Goal: Task Accomplishment & Management: Use online tool/utility

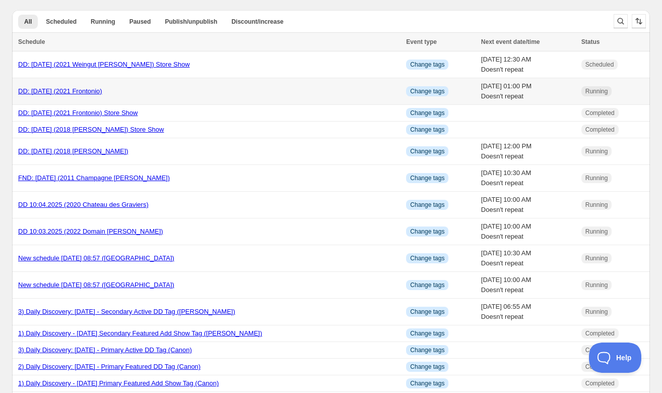
click at [100, 90] on link "DD: [DATE] (2021 Frontonio)" at bounding box center [60, 91] width 84 height 8
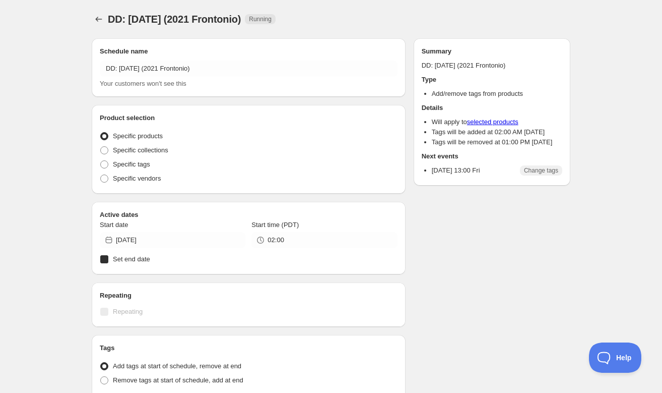
radio input "true"
checkbox input "true"
radio input "true"
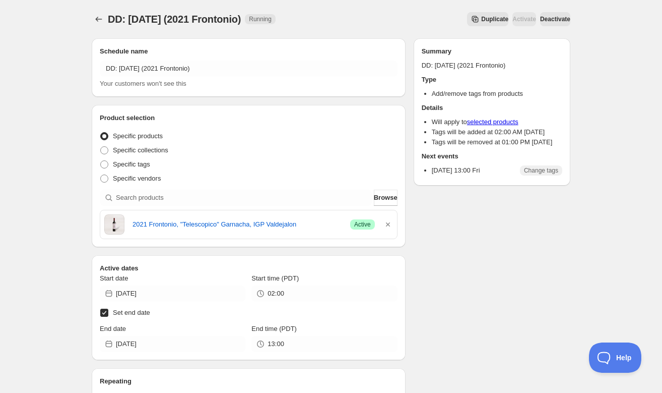
click at [481, 20] on span "Duplicate" at bounding box center [494, 19] width 27 height 8
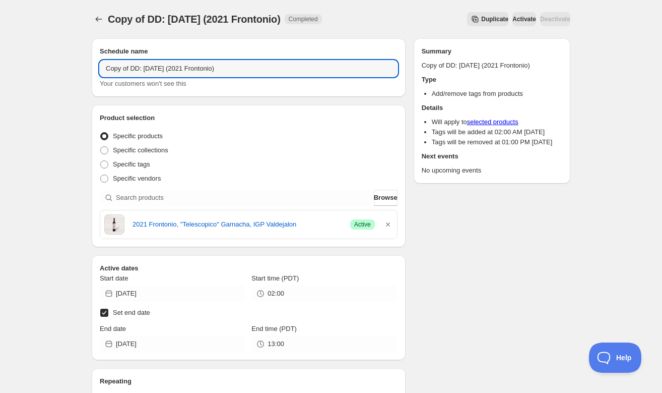
drag, startPoint x: 130, startPoint y: 67, endPoint x: 97, endPoint y: 66, distance: 32.3
click at [97, 66] on div "Schedule name Copy of DD: 10.07.2025 (2021 Frontonio) Your customers won't see …" at bounding box center [249, 67] width 314 height 58
click at [135, 68] on input "DD: [DATE] (2021 Frontonio)" at bounding box center [249, 68] width 298 height 16
type input "DD: 10.08.2025 (2021 Frontonio)"
click at [213, 106] on div "Product selection Entity type Specific products Specific collections Specific t…" at bounding box center [249, 176] width 314 height 142
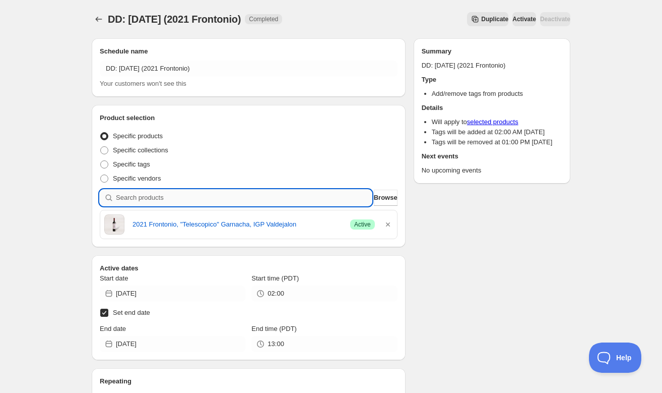
click at [289, 200] on input "search" at bounding box center [244, 198] width 256 height 16
paste input "SOMM2510-WSH21BLA-1000"
type input "SOMM2510-WSH21BLA-1000"
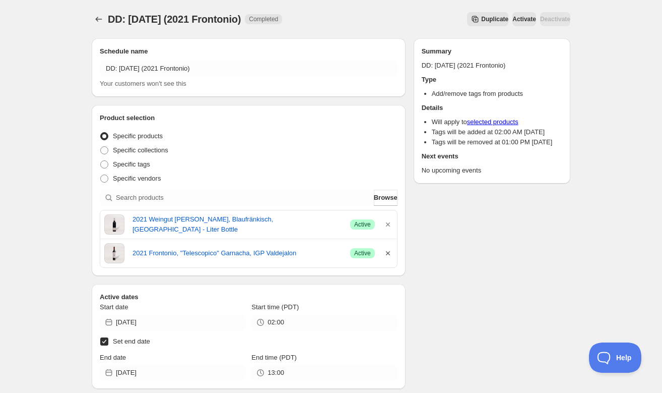
click at [387, 252] on icon "button" at bounding box center [388, 253] width 10 height 10
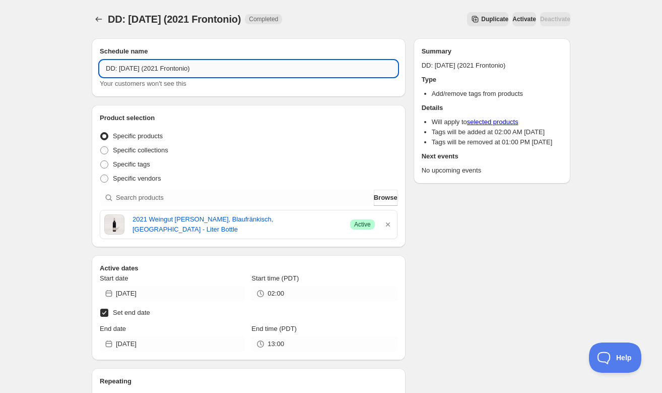
click at [204, 69] on input "DD: 10.08.2025 (2021 Frontonio)" at bounding box center [249, 68] width 298 height 16
type input "DD: [DATE] (2021 Weingut [PERSON_NAME])"
click at [226, 97] on div "Schedule name DD: 10.08.2025 (2021 Weingut Schreiner) Your customers won't see …" at bounding box center [249, 328] width 314 height 581
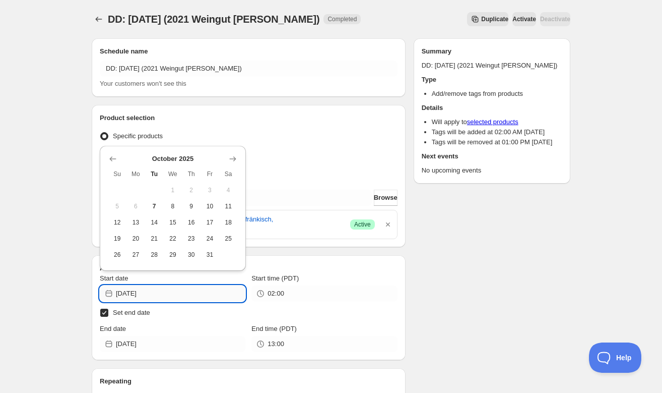
click at [179, 291] on input "[DATE]" at bounding box center [181, 293] width 130 height 16
click at [176, 208] on span "8" at bounding box center [173, 206] width 11 height 8
type input "[DATE]"
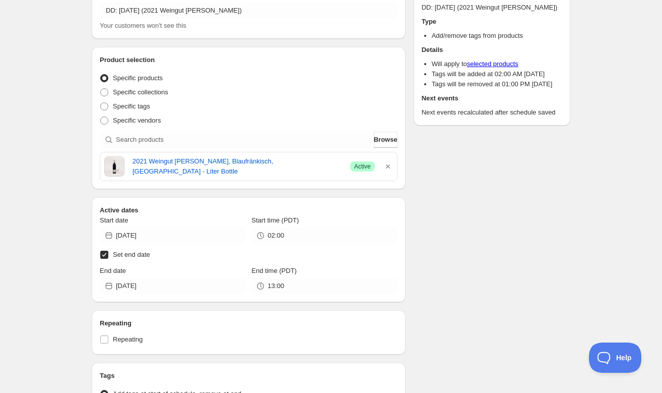
scroll to position [58, 0]
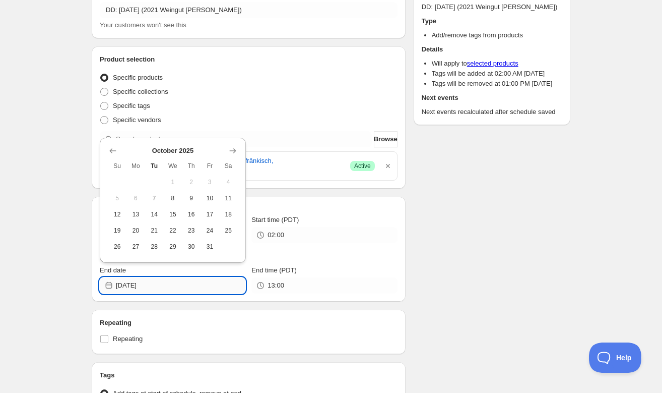
click at [156, 284] on input "[DATE]" at bounding box center [181, 285] width 130 height 16
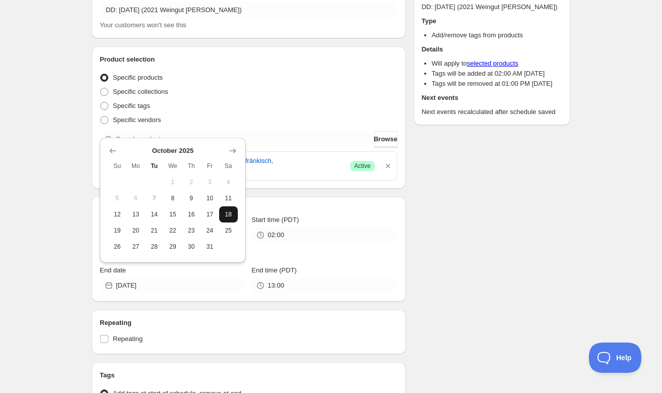
click at [228, 212] on span "18" at bounding box center [228, 214] width 11 height 8
type input "[DATE]"
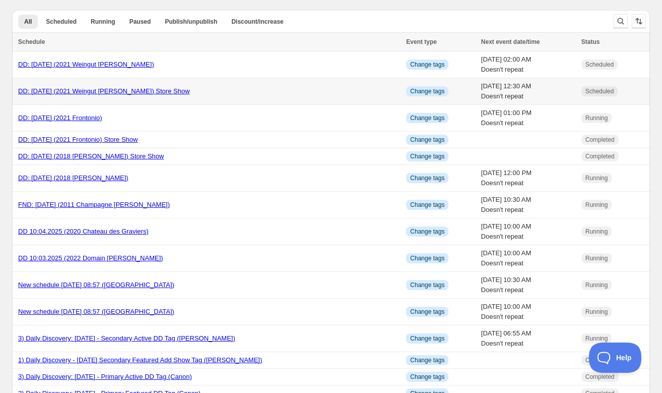
click at [118, 90] on link "DD: [DATE] (2021 Weingut [PERSON_NAME]) Store Show" at bounding box center [104, 91] width 172 height 8
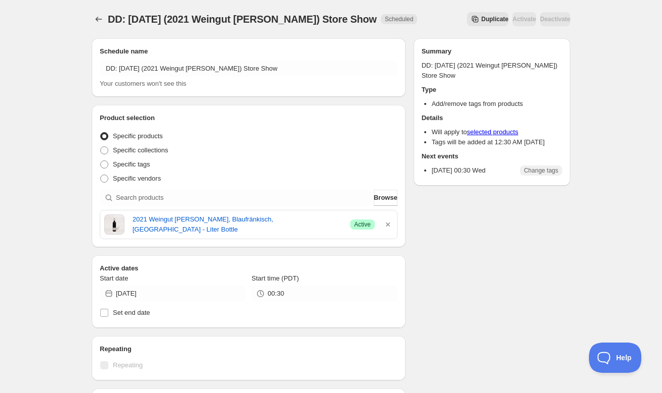
click at [467, 15] on button "Duplicate" at bounding box center [487, 19] width 41 height 14
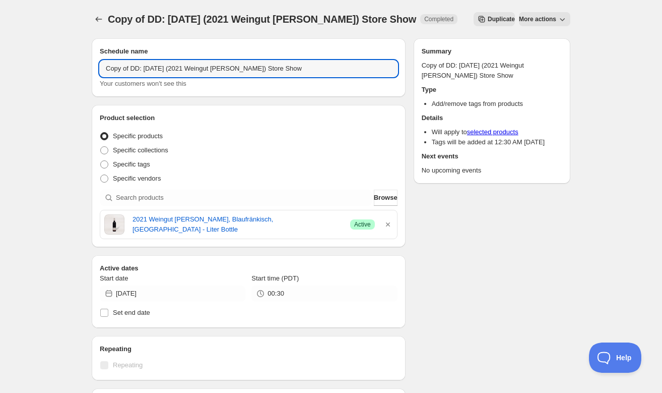
drag, startPoint x: 131, startPoint y: 67, endPoint x: 96, endPoint y: 68, distance: 34.3
click at [96, 68] on div "Schedule name Copy of DD: [DATE] (2021 Weingut [PERSON_NAME]) Store Show Your c…" at bounding box center [249, 67] width 314 height 58
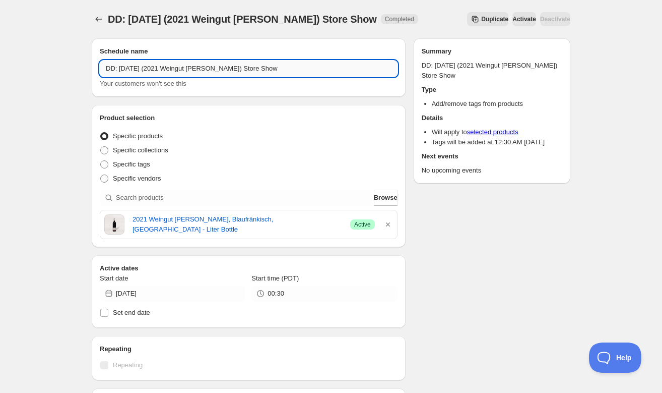
click at [136, 68] on input "DD: [DATE] (2021 Weingut [PERSON_NAME]) Store Show" at bounding box center [249, 68] width 298 height 16
click at [388, 224] on icon "button" at bounding box center [388, 224] width 4 height 4
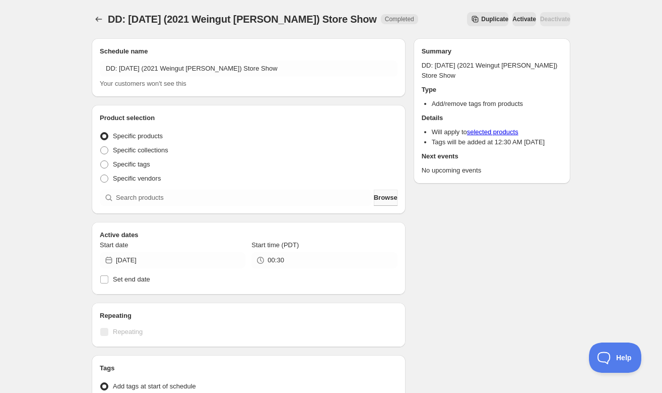
click at [382, 198] on span "Browse" at bounding box center [386, 198] width 24 height 10
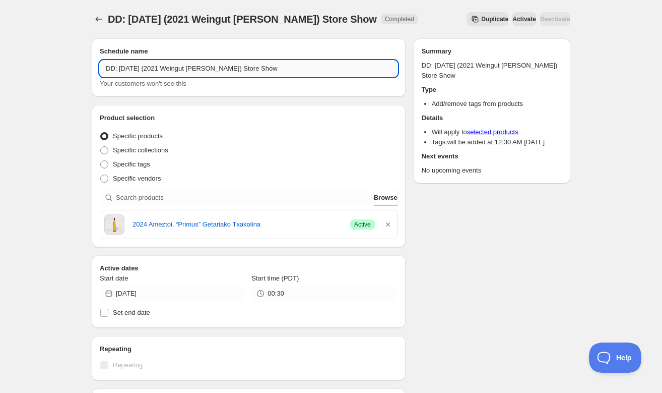
click at [231, 68] on input "DD: [DATE] (2021 Weingut [PERSON_NAME]) Store Show" at bounding box center [249, 68] width 298 height 16
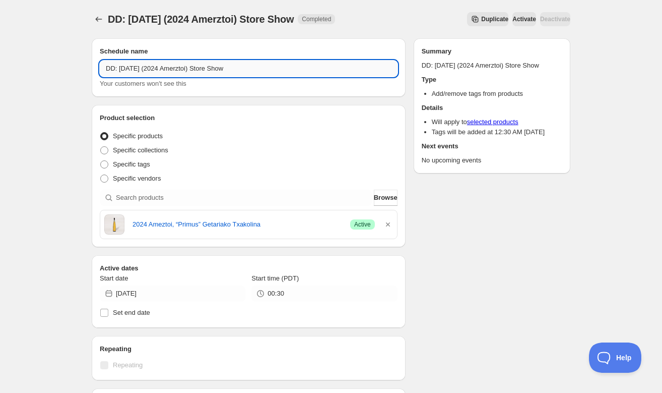
click at [192, 69] on input "DD: [DATE] (2024 Amerztoi) Store Show" at bounding box center [249, 68] width 298 height 16
type input "DD: [DATE] (2024 Ameztoi) Store Show"
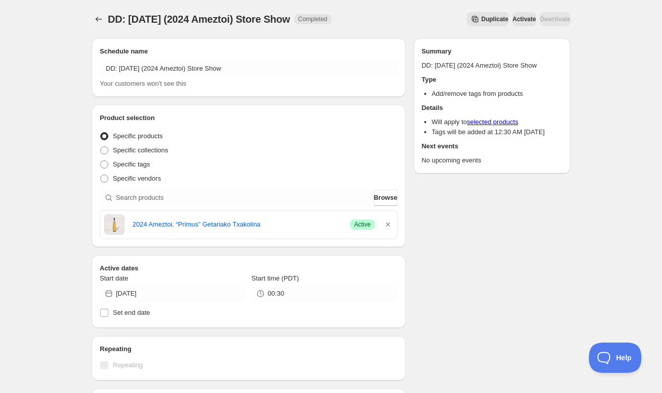
click at [228, 155] on div "Specific collections" at bounding box center [249, 150] width 298 height 14
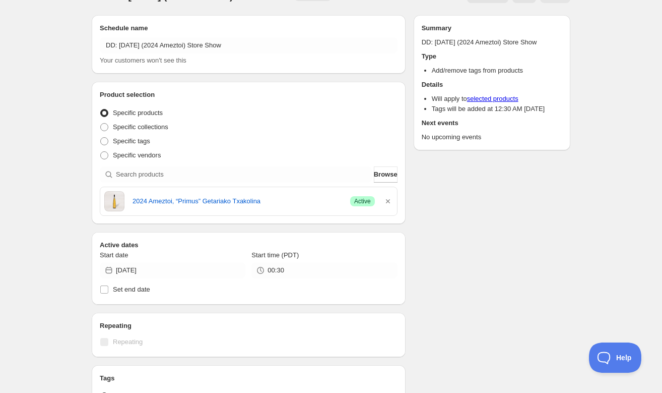
scroll to position [24, 0]
click at [200, 271] on input "[DATE]" at bounding box center [181, 270] width 130 height 16
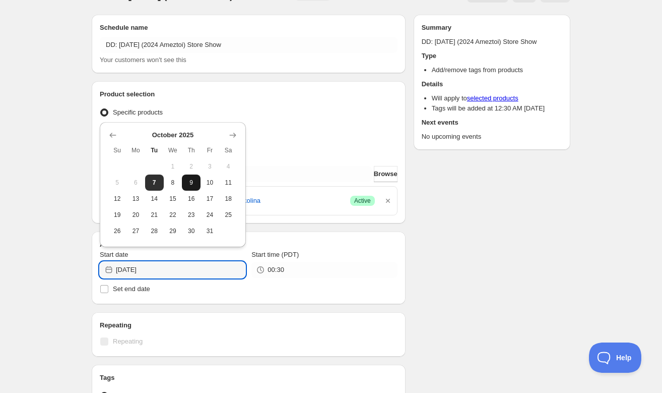
click at [195, 180] on span "9" at bounding box center [191, 182] width 11 height 8
type input "[DATE]"
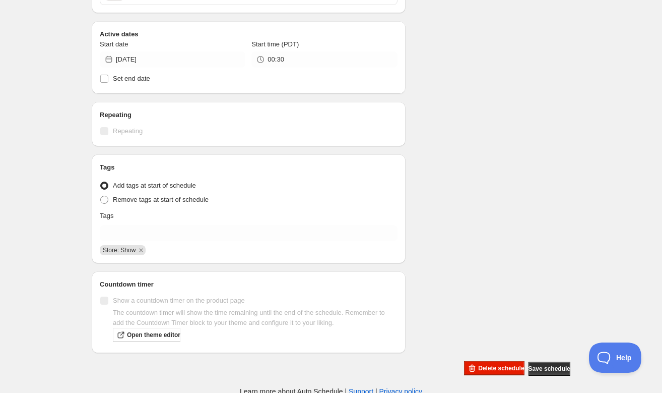
scroll to position [236, 0]
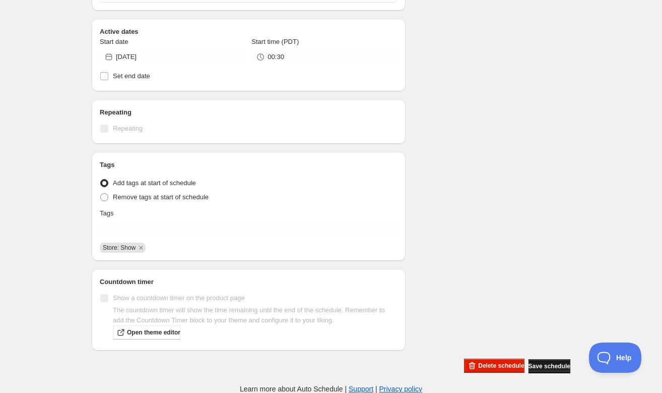
click at [538, 365] on span "Save schedule" at bounding box center [550, 366] width 42 height 8
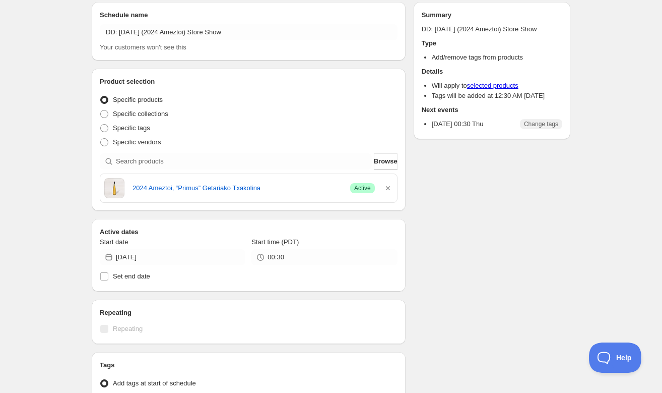
scroll to position [0, 0]
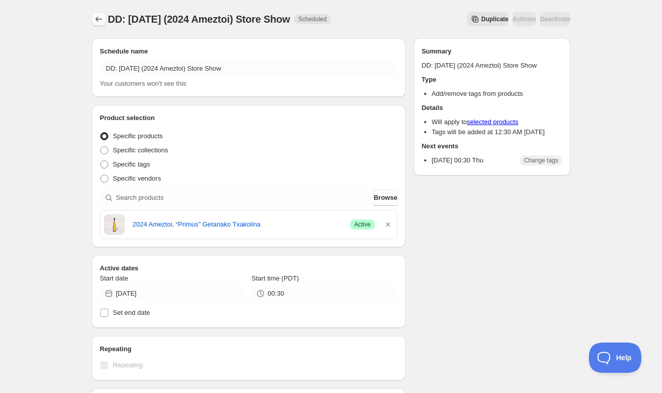
click at [97, 21] on icon "Schedules" at bounding box center [99, 19] width 10 height 10
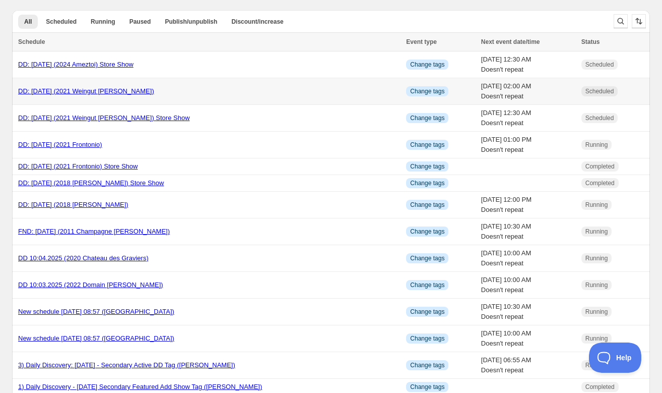
click at [62, 91] on link "DD: [DATE] (2021 Weingut [PERSON_NAME])" at bounding box center [86, 91] width 136 height 8
click at [90, 95] on div "DD: [DATE] (2021 Weingut [PERSON_NAME])" at bounding box center [209, 91] width 382 height 10
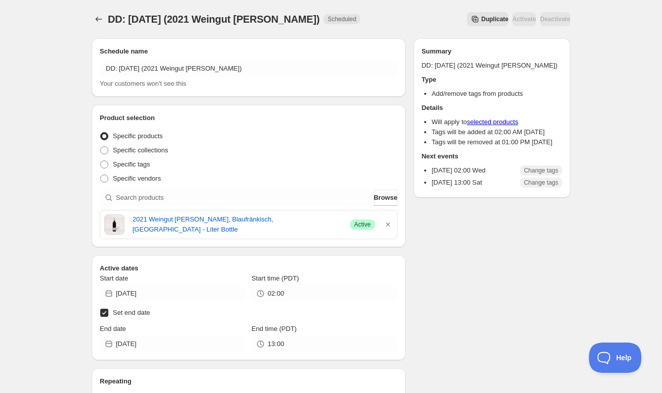
click at [481, 19] on span "Duplicate" at bounding box center [494, 19] width 27 height 8
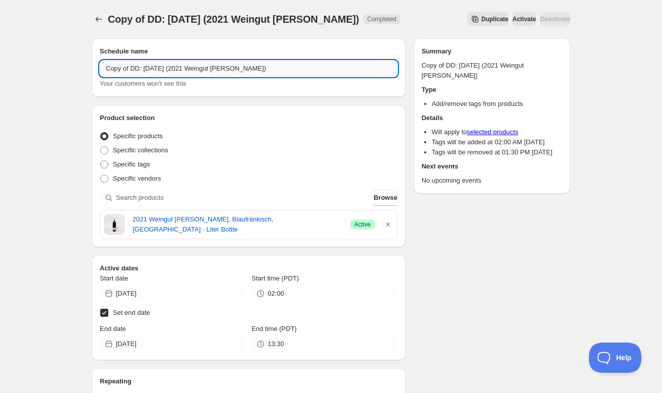
click at [132, 67] on input "Copy of DD: [DATE] (2021 Weingut [PERSON_NAME])" at bounding box center [249, 68] width 298 height 16
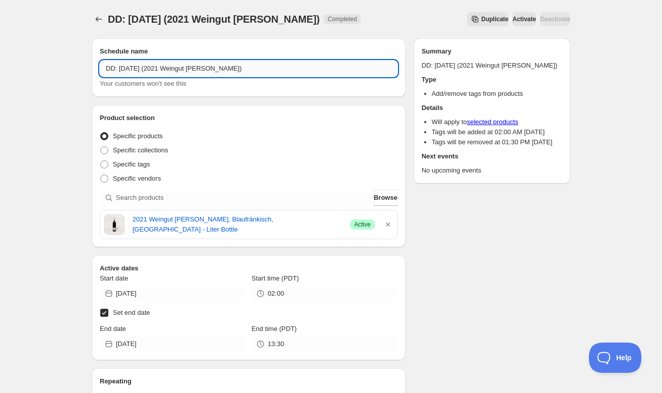
click at [135, 69] on input "DD: [DATE] (2021 Weingut [PERSON_NAME])" at bounding box center [249, 68] width 298 height 16
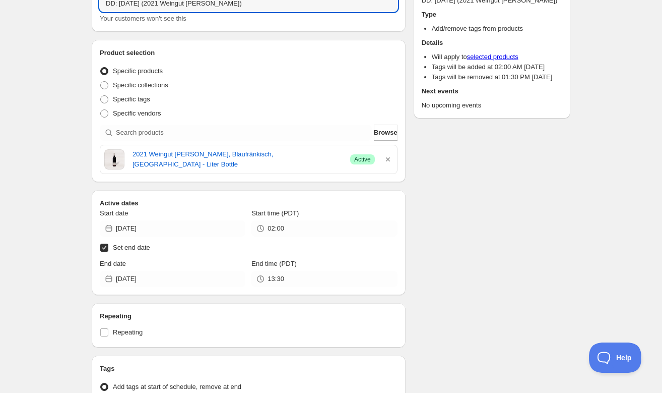
scroll to position [51, 0]
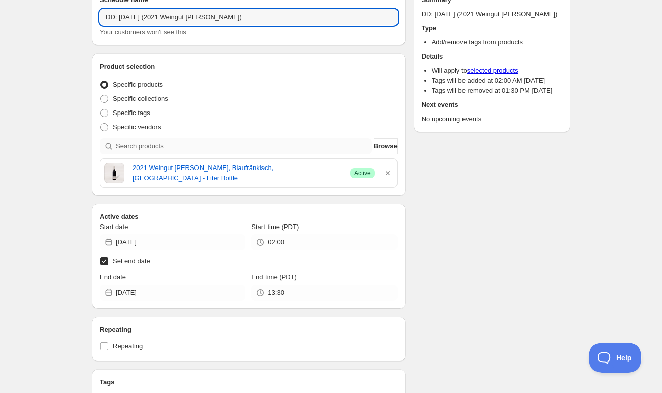
type input "DD: [DATE] (2021 Weingut [PERSON_NAME])"
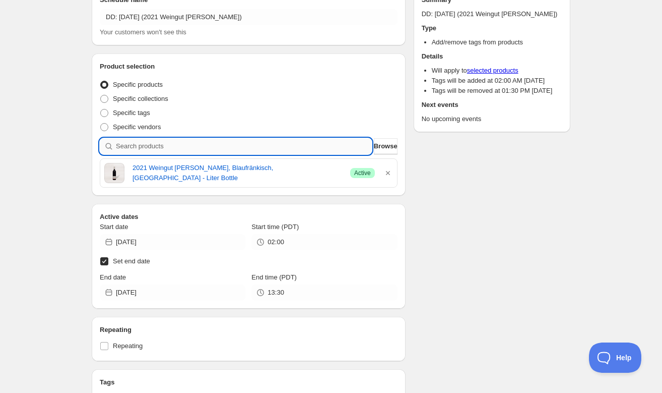
click at [297, 151] on input "search" at bounding box center [244, 146] width 256 height 16
paste input "SOMM2510-AGE24TXA-750"
type input "SOMM2510-AGE24TXA-750"
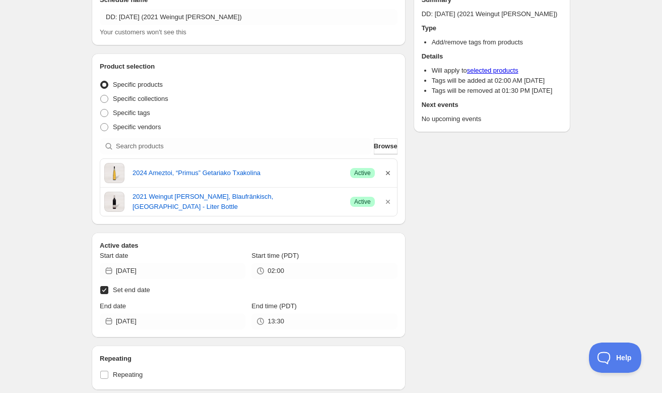
click at [390, 171] on icon "button" at bounding box center [388, 173] width 10 height 10
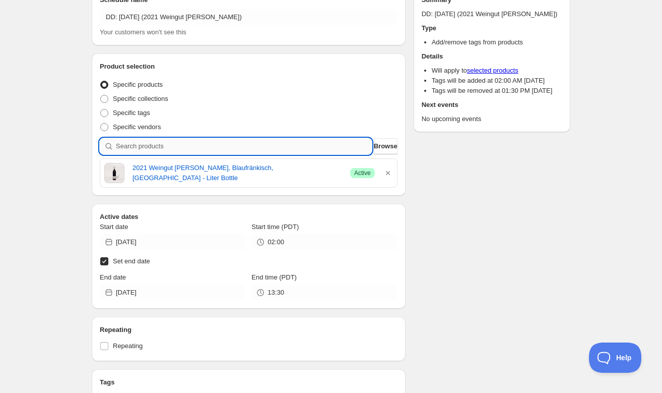
click at [248, 153] on input "search" at bounding box center [244, 146] width 256 height 16
paste input "SOMM2510-AGE24TXA-750"
type input "SOMM2510-AGE24TXA-750"
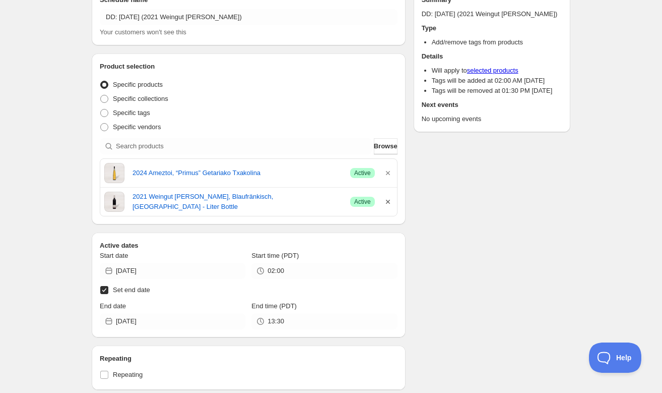
click at [388, 203] on icon "button" at bounding box center [388, 202] width 10 height 10
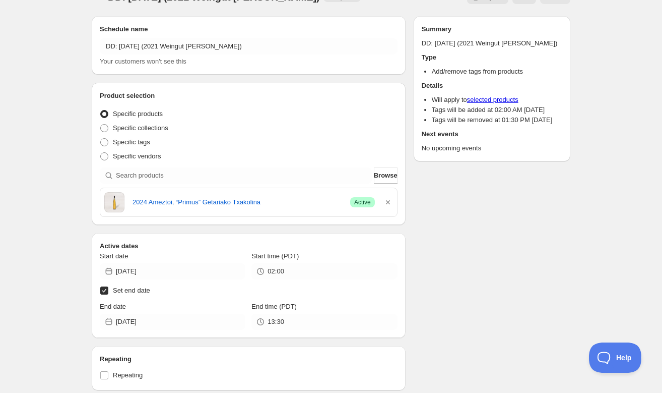
scroll to position [14, 0]
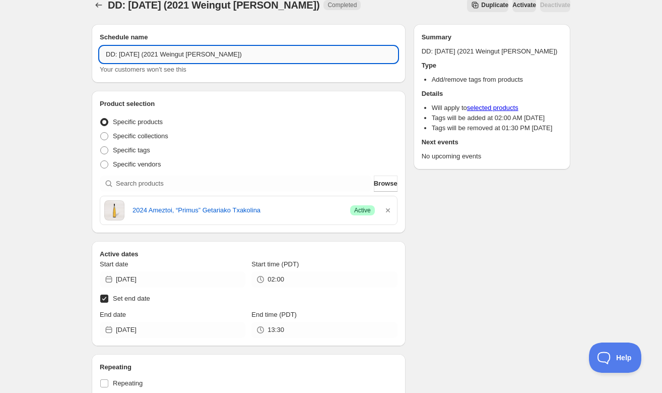
click at [231, 54] on input "DD: [DATE] (2021 Weingut [PERSON_NAME])" at bounding box center [249, 54] width 298 height 16
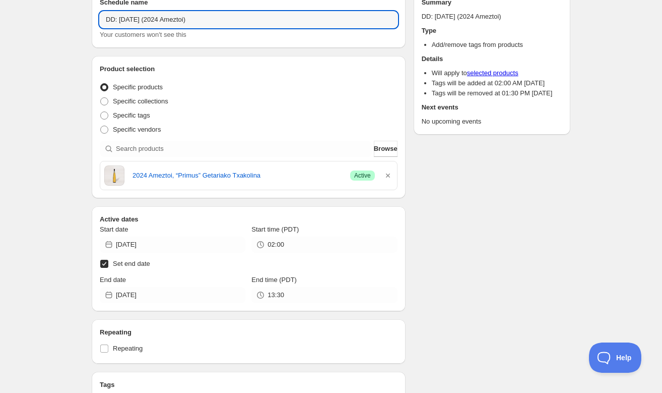
scroll to position [50, 0]
type input "DD: [DATE] (2024 Ameztoi)"
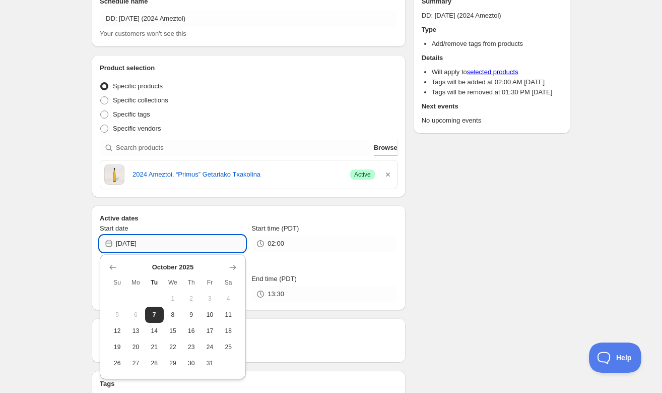
click at [214, 246] on input "[DATE]" at bounding box center [181, 243] width 130 height 16
click at [192, 311] on span "9" at bounding box center [191, 314] width 11 height 8
type input "[DATE]"
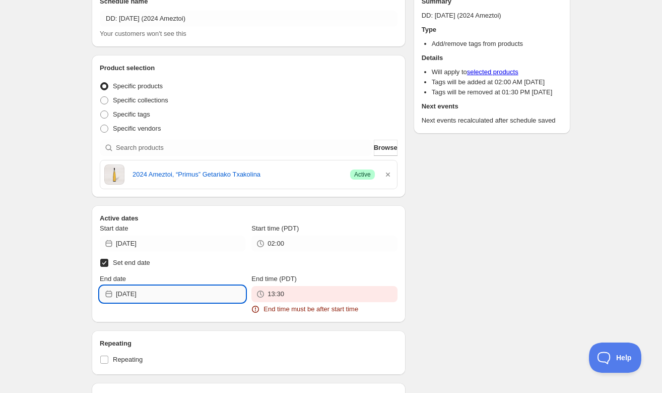
click at [196, 296] on input "[DATE]" at bounding box center [181, 294] width 130 height 16
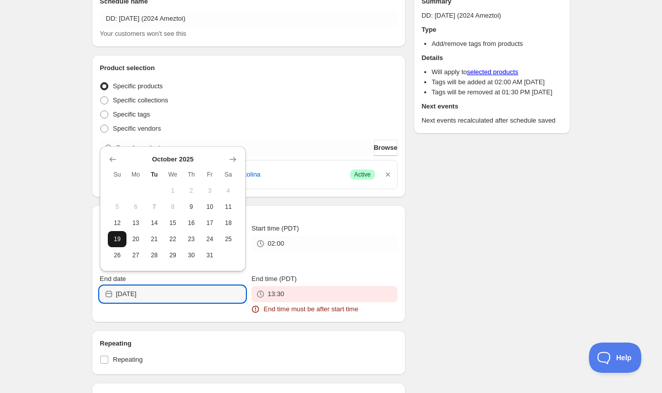
click at [118, 240] on span "19" at bounding box center [117, 239] width 11 height 8
type input "[DATE]"
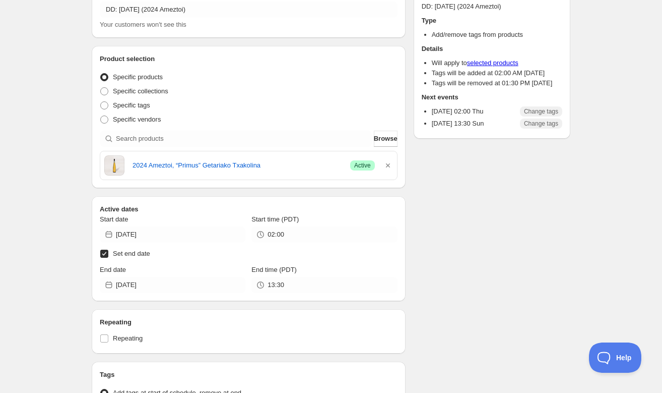
scroll to position [0, 0]
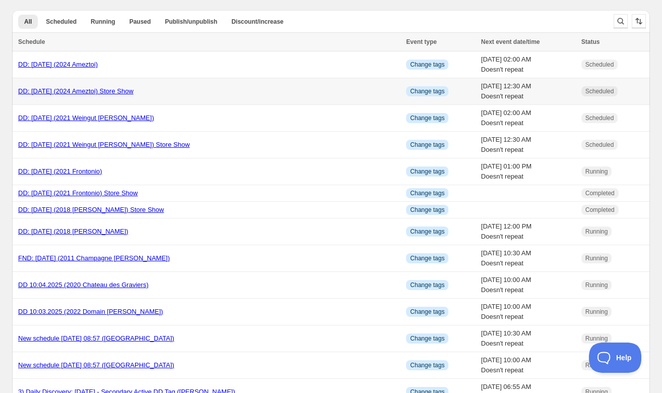
click at [114, 90] on link "DD: [DATE] (2024 Ameztoi) Store Show" at bounding box center [75, 91] width 115 height 8
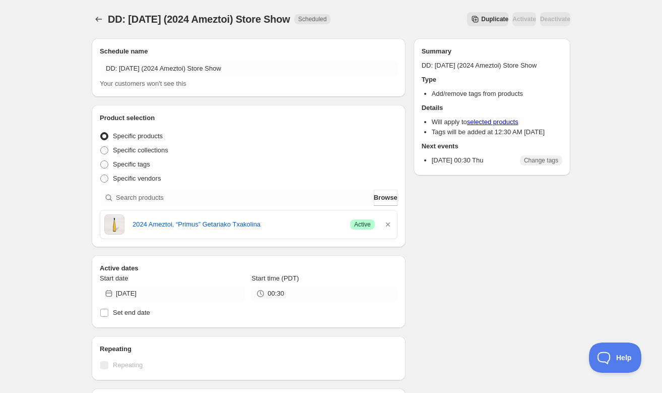
click at [481, 21] on span "Duplicate" at bounding box center [494, 19] width 27 height 8
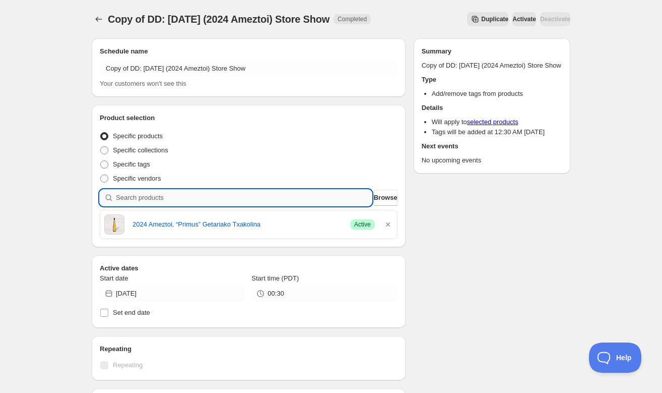
click at [289, 201] on input "search" at bounding box center [244, 198] width 256 height 16
paste input "SOMM2510-DLM21LES-750"
type input "SOMM2510-DLM21LES-750"
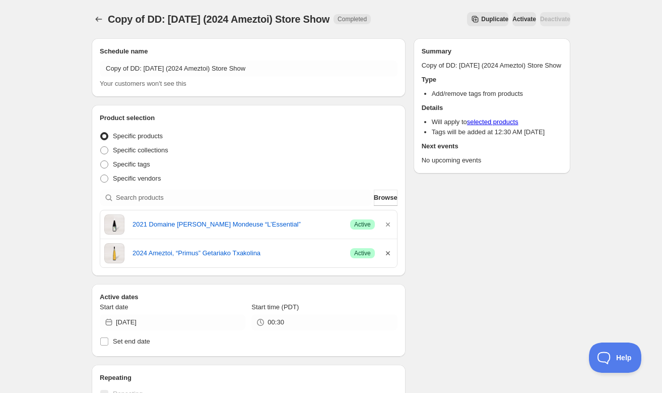
click at [391, 252] on icon "button" at bounding box center [388, 253] width 10 height 10
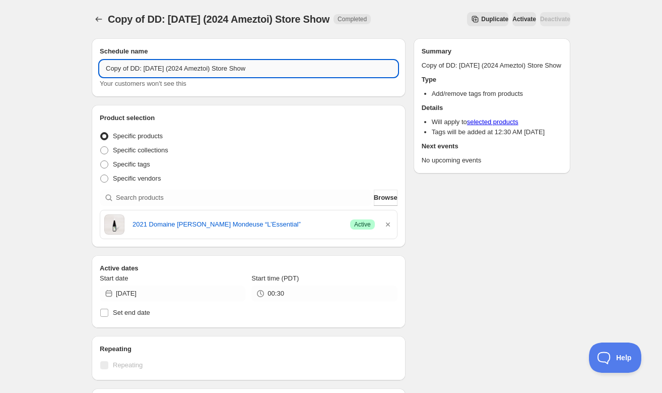
click at [161, 70] on input "Copy of DD: [DATE] (2024 Ameztoi) Store Show" at bounding box center [249, 68] width 298 height 16
click at [133, 69] on input "Copy of DD: [DATE] (2024 Ameztoi) Store Show" at bounding box center [249, 68] width 298 height 16
click at [200, 70] on input "DD: [DATE] (2024 Ameztoi) Store Show" at bounding box center [249, 68] width 298 height 16
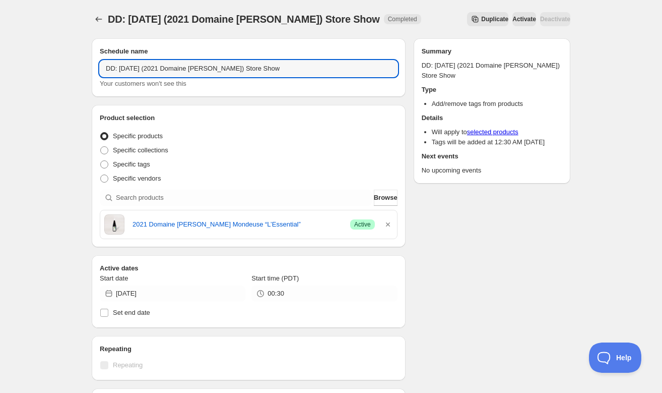
type input "DD: [DATE] (2021 Domaine [PERSON_NAME]) Store Show"
click at [312, 101] on div "Schedule name DD: [DATE] (2021 Domaine [PERSON_NAME]) Store Show Your customers…" at bounding box center [249, 312] width 314 height 548
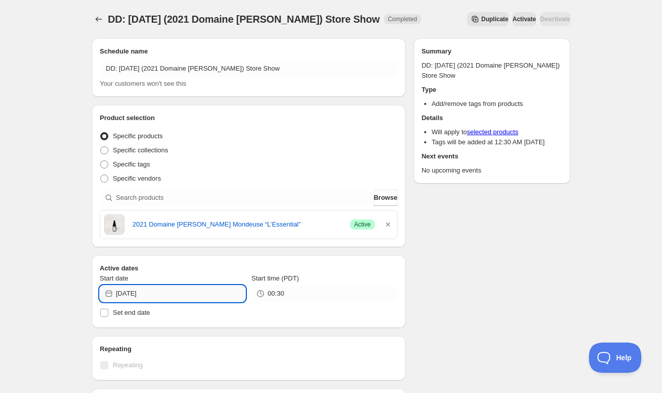
click at [225, 295] on input "[DATE]" at bounding box center [181, 293] width 130 height 16
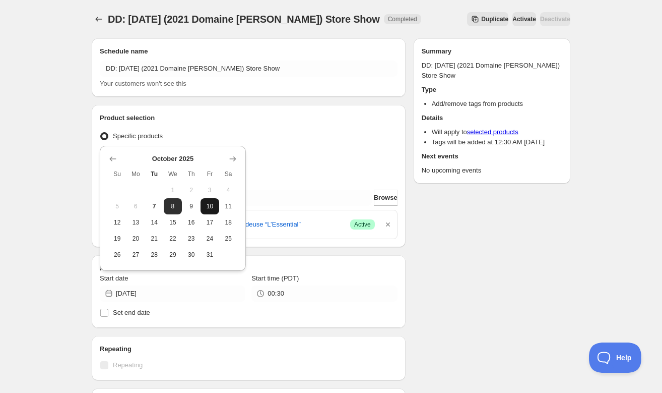
click at [208, 211] on button "10" at bounding box center [210, 206] width 19 height 16
type input "[DATE]"
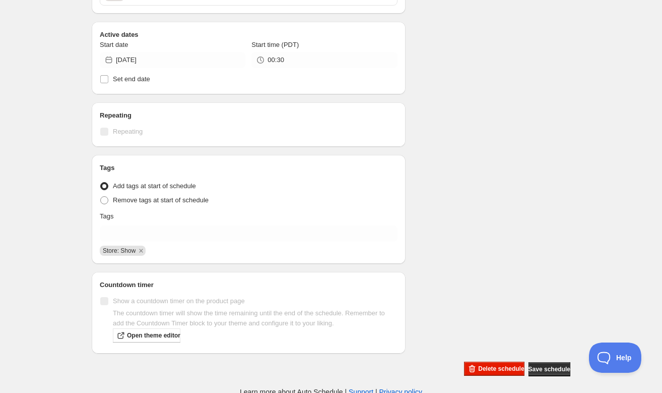
scroll to position [236, 0]
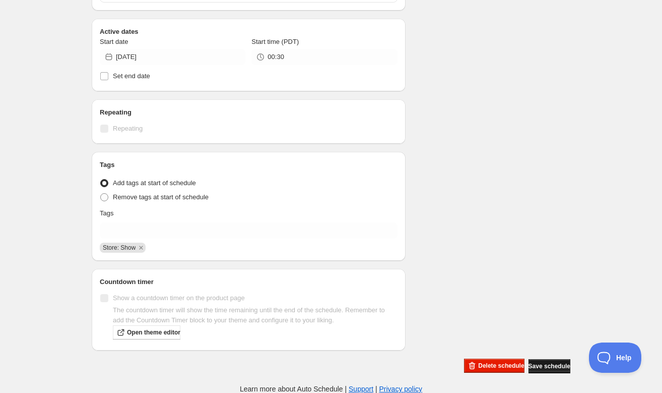
click at [536, 365] on span "Save schedule" at bounding box center [550, 366] width 42 height 8
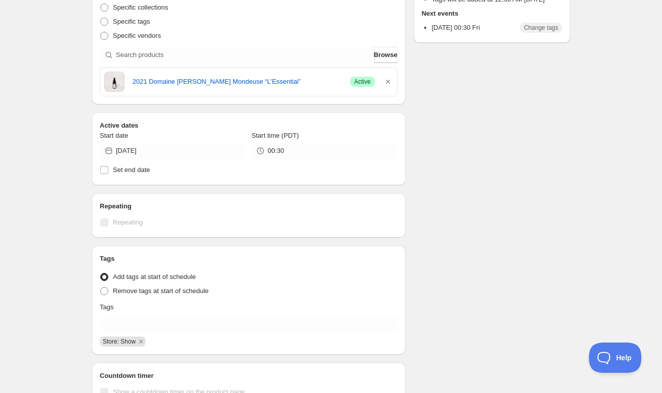
scroll to position [0, 0]
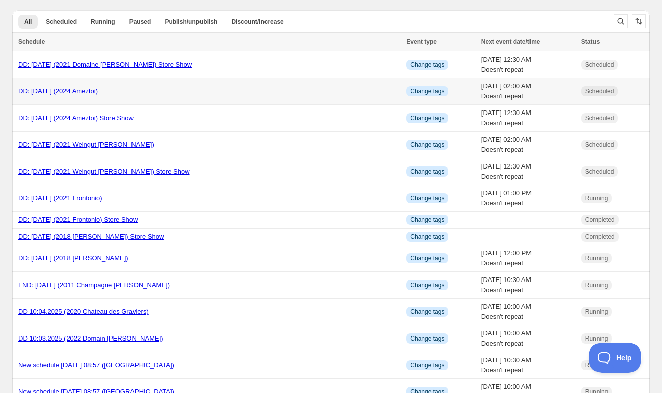
click at [59, 92] on link "DD: [DATE] (2024 Ameztoi)" at bounding box center [58, 91] width 80 height 8
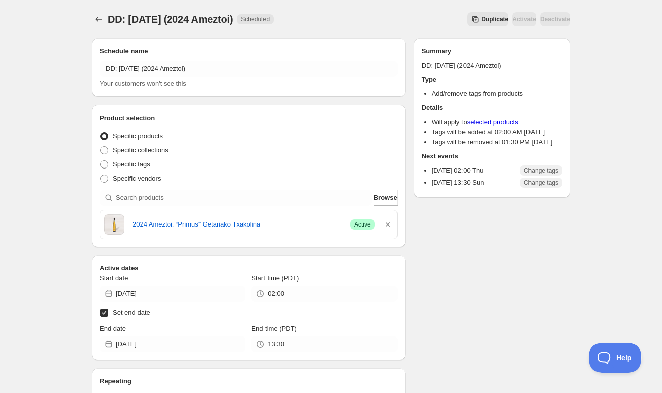
click at [481, 18] on span "Duplicate" at bounding box center [494, 19] width 27 height 8
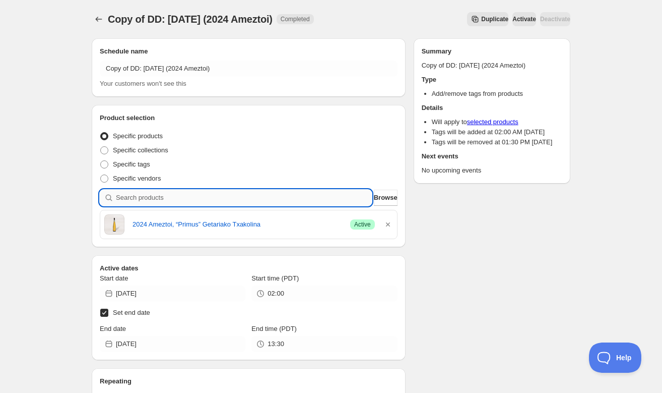
click at [340, 195] on input "search" at bounding box center [244, 198] width 256 height 16
paste input "SOMM2510-DLM21LES-750"
type input "SOMM2510-DLM21LES-750"
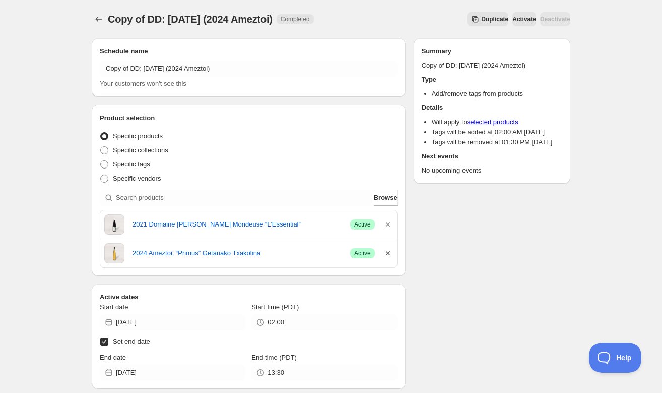
click at [388, 252] on icon "button" at bounding box center [388, 253] width 10 height 10
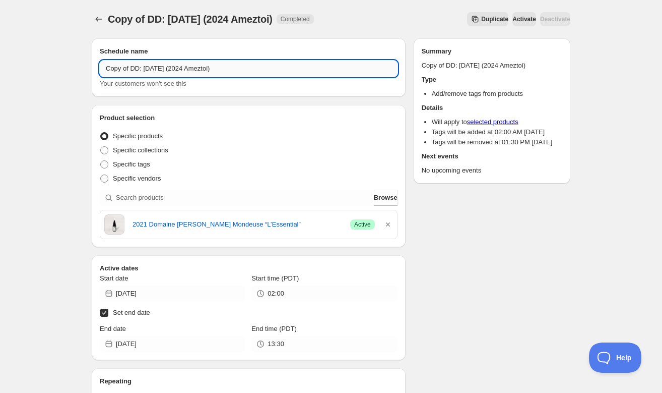
click at [132, 67] on input "Copy of DD: [DATE] (2024 Ameztoi)" at bounding box center [249, 68] width 298 height 16
click at [199, 69] on input "DD: [DATE] (2024 Ameztoi)" at bounding box center [249, 68] width 298 height 16
type input "DD: [DATE] (2021 Domaine [PERSON_NAME])"
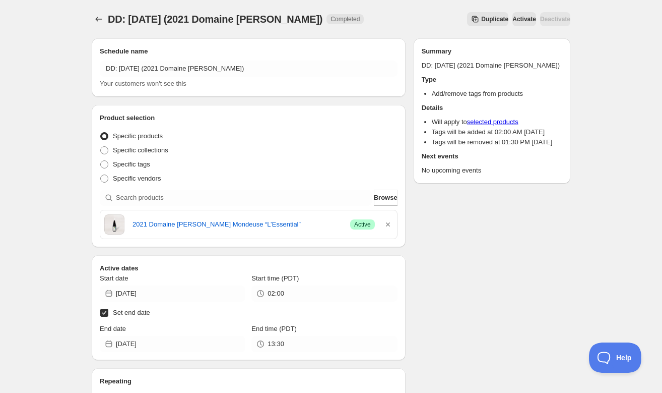
click at [242, 104] on div "Schedule name DD: [DATE] (2021 Domaine [PERSON_NAME]) Your customers won't see …" at bounding box center [249, 328] width 314 height 581
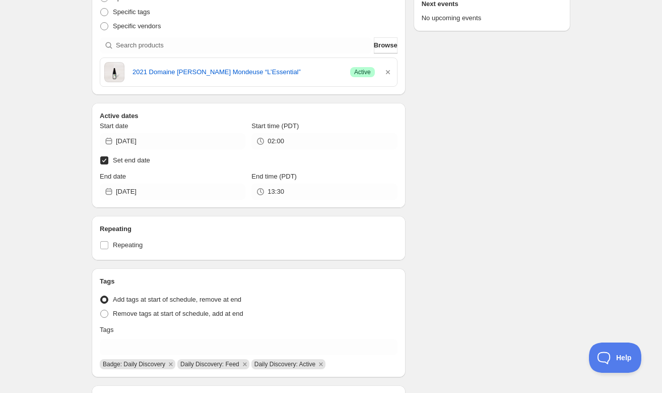
scroll to position [150, 0]
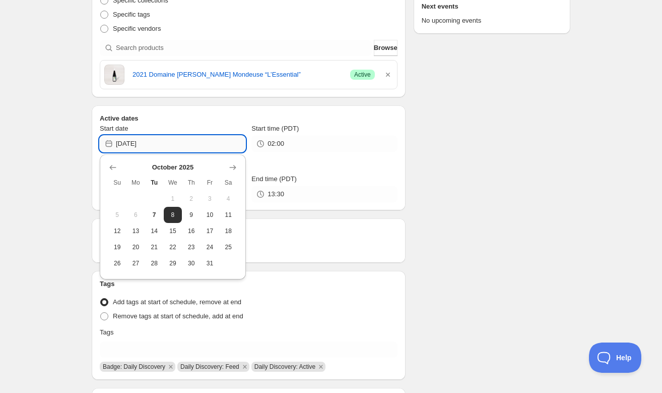
click at [219, 145] on input "[DATE]" at bounding box center [181, 144] width 130 height 16
click at [211, 209] on button "10" at bounding box center [210, 215] width 19 height 16
type input "[DATE]"
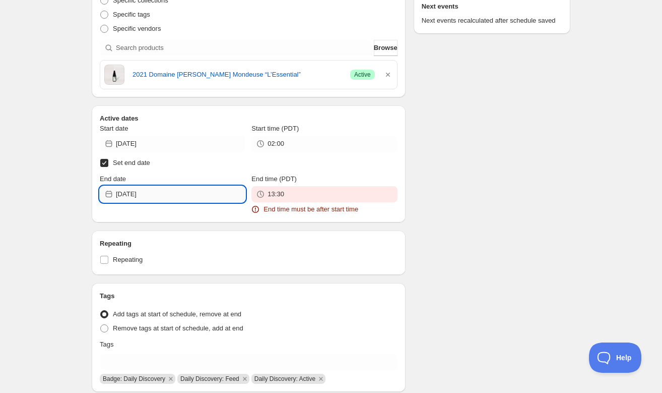
click at [220, 197] on input "[DATE]" at bounding box center [181, 194] width 130 height 16
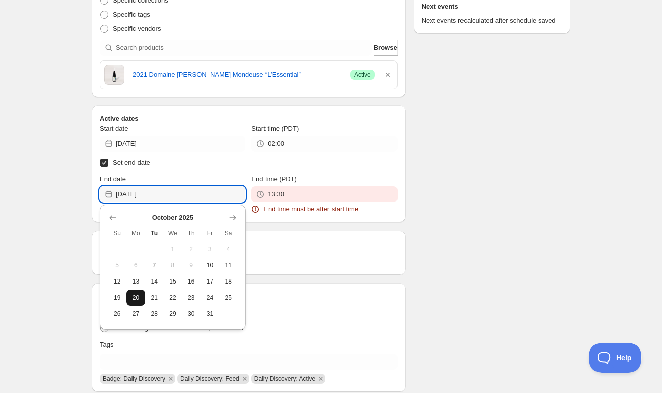
click at [136, 292] on button "20" at bounding box center [136, 297] width 19 height 16
type input "[DATE]"
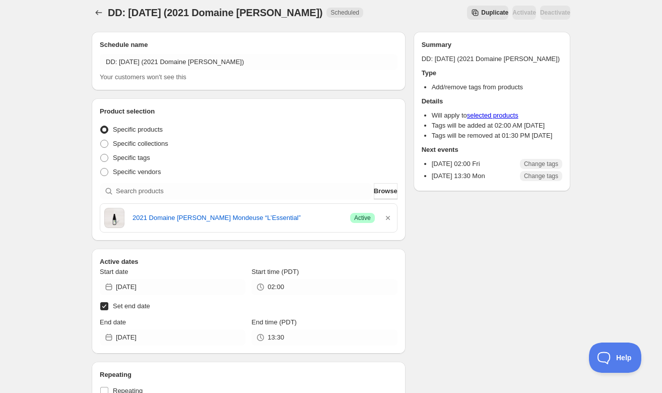
scroll to position [0, 0]
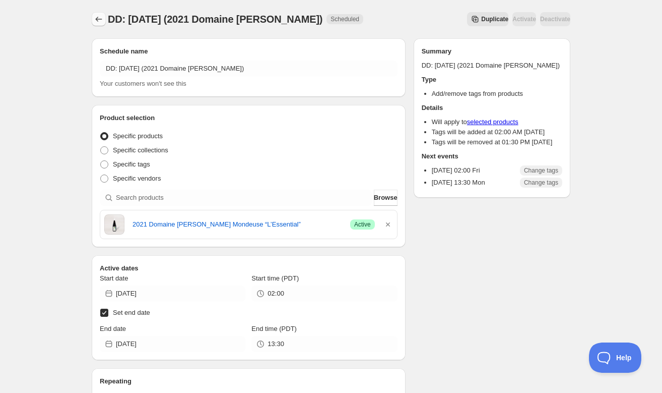
click at [102, 21] on icon "Schedules" at bounding box center [99, 19] width 10 height 10
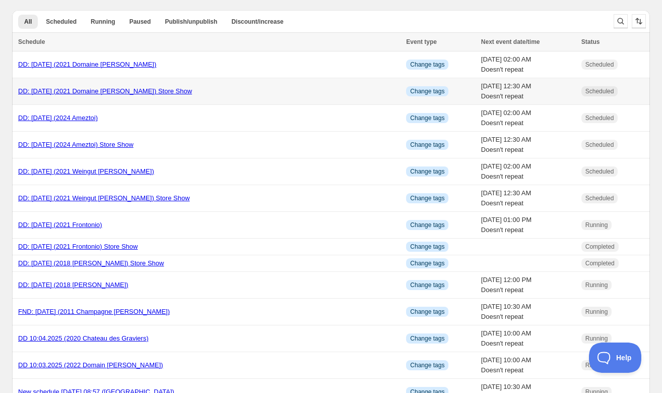
click at [128, 93] on link "DD: [DATE] (2021 Domaine [PERSON_NAME]) Store Show" at bounding box center [105, 91] width 174 height 8
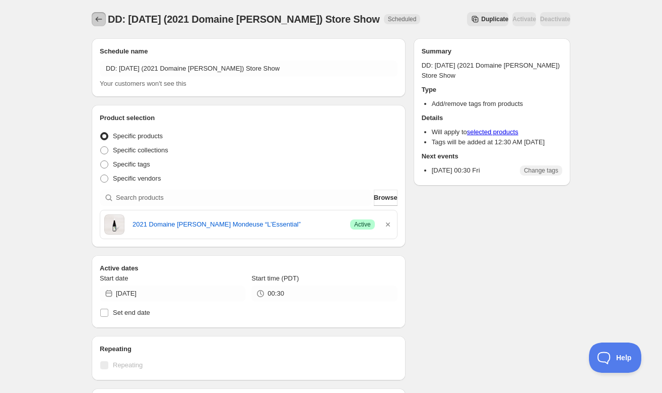
click at [97, 20] on icon "Schedules" at bounding box center [99, 19] width 10 height 10
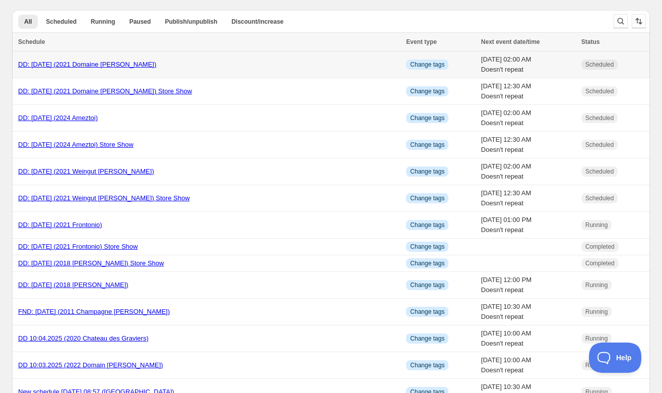
click at [74, 65] on link "DD: [DATE] (2021 Domaine [PERSON_NAME])" at bounding box center [87, 64] width 138 height 8
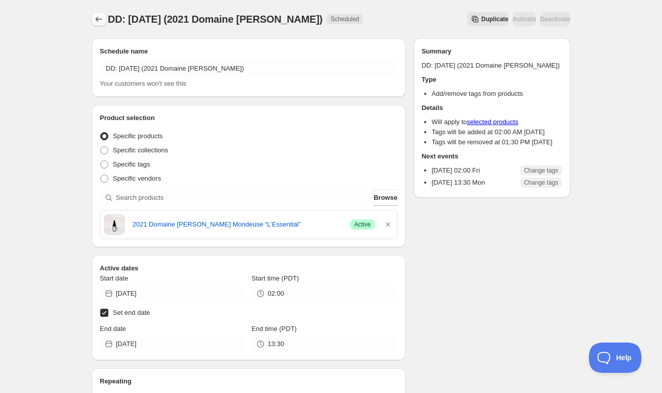
click at [100, 21] on icon "Schedules" at bounding box center [99, 19] width 10 height 10
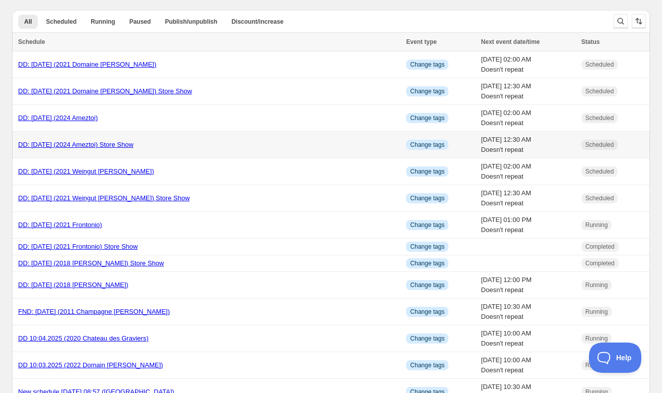
click at [67, 143] on link "DD: [DATE] (2024 Ameztoi) Store Show" at bounding box center [75, 145] width 115 height 8
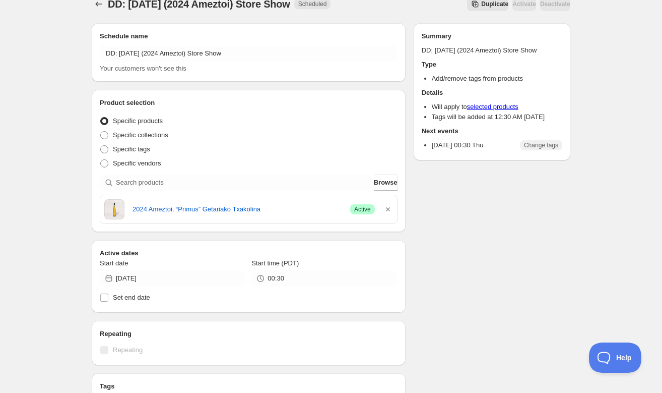
scroll to position [14, 0]
click at [97, 3] on icon "Schedules" at bounding box center [99, 5] width 10 height 10
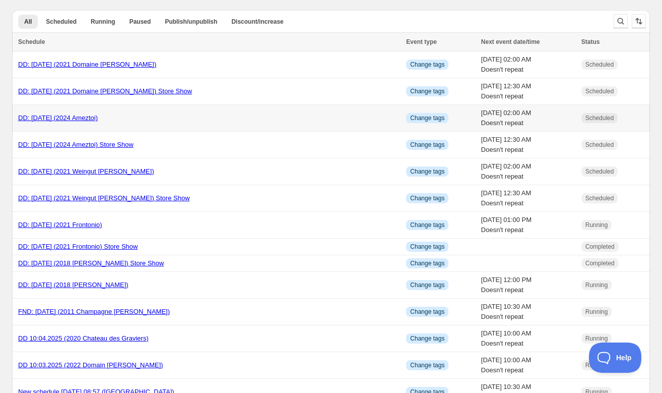
click at [52, 120] on link "DD: [DATE] (2024 Ameztoi)" at bounding box center [58, 118] width 80 height 8
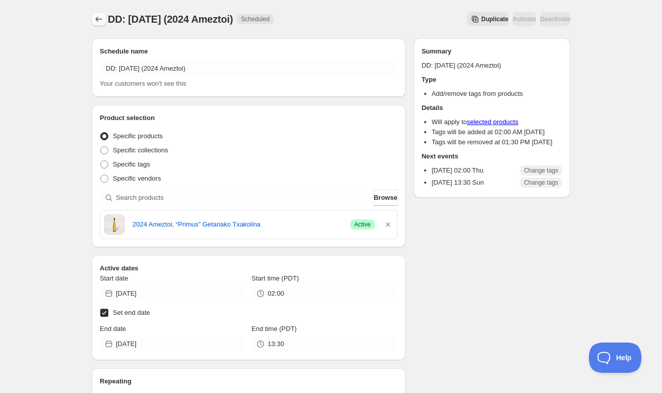
click at [99, 21] on icon "Schedules" at bounding box center [99, 19] width 10 height 10
